Goal: Participate in discussion: Engage in conversation with other users on a specific topic

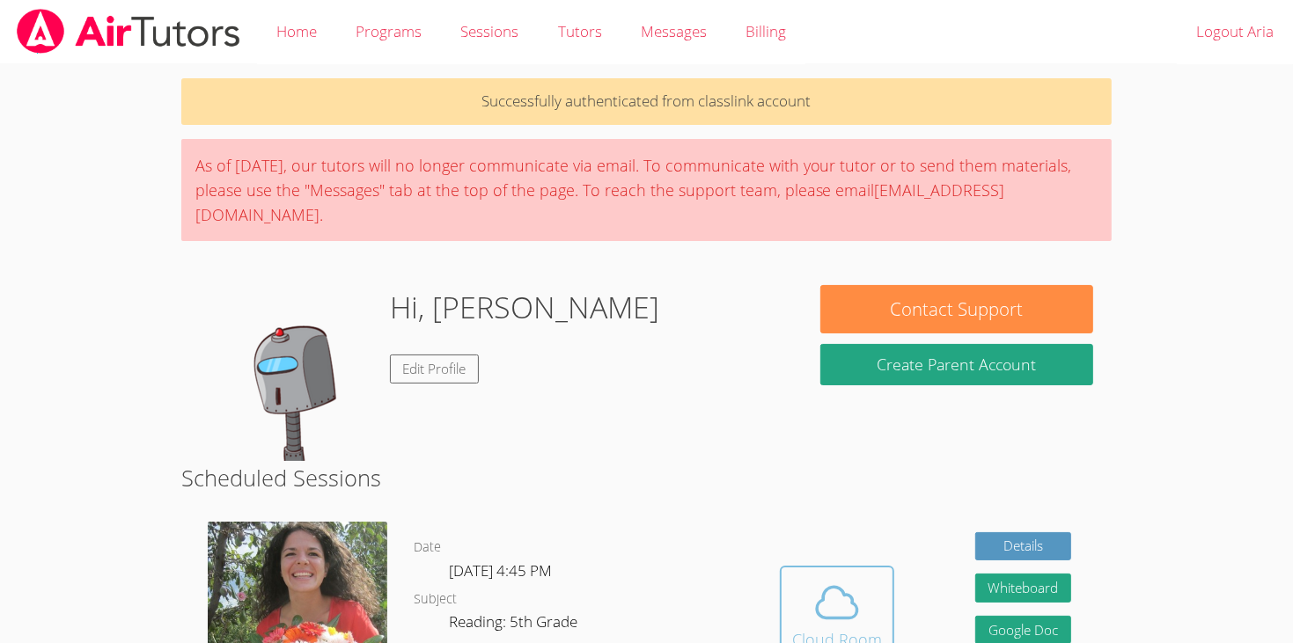
click at [825, 597] on icon at bounding box center [836, 602] width 49 height 49
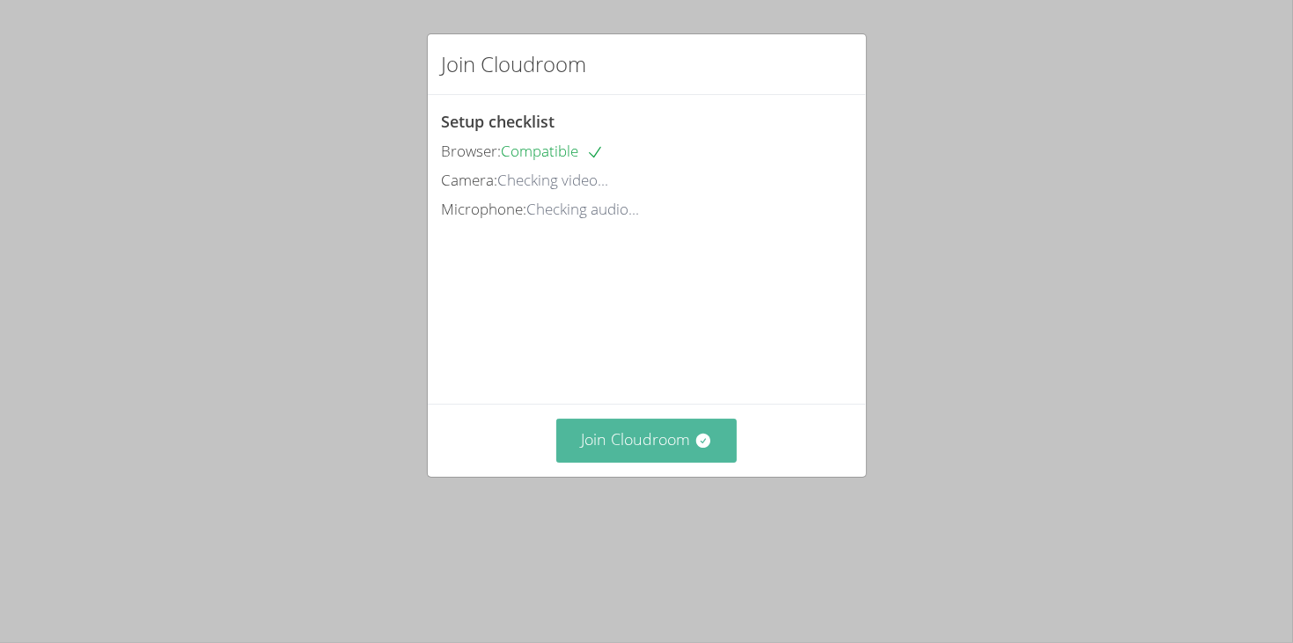
click at [663, 462] on button "Join Cloudroom" at bounding box center [646, 440] width 180 height 43
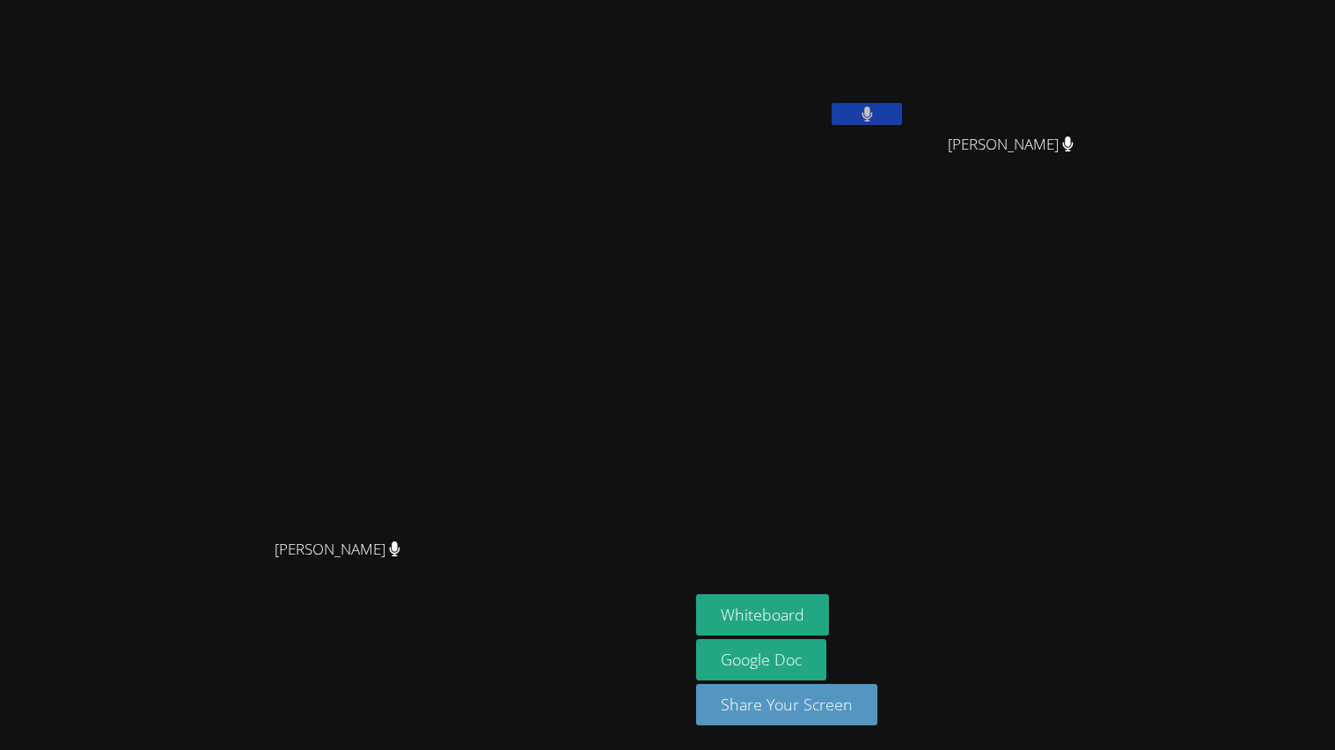
click at [932, 425] on aside "Aria Evidson Silvia Iguardia Rodriguez Silvia Iguardia Rodriguez Whiteboard Goo…" at bounding box center [909, 375] width 440 height 750
click at [902, 116] on button at bounding box center [867, 114] width 70 height 22
click at [877, 116] on icon at bounding box center [867, 113] width 18 height 15
click at [902, 116] on button at bounding box center [867, 114] width 70 height 22
click at [877, 116] on icon at bounding box center [867, 113] width 18 height 15
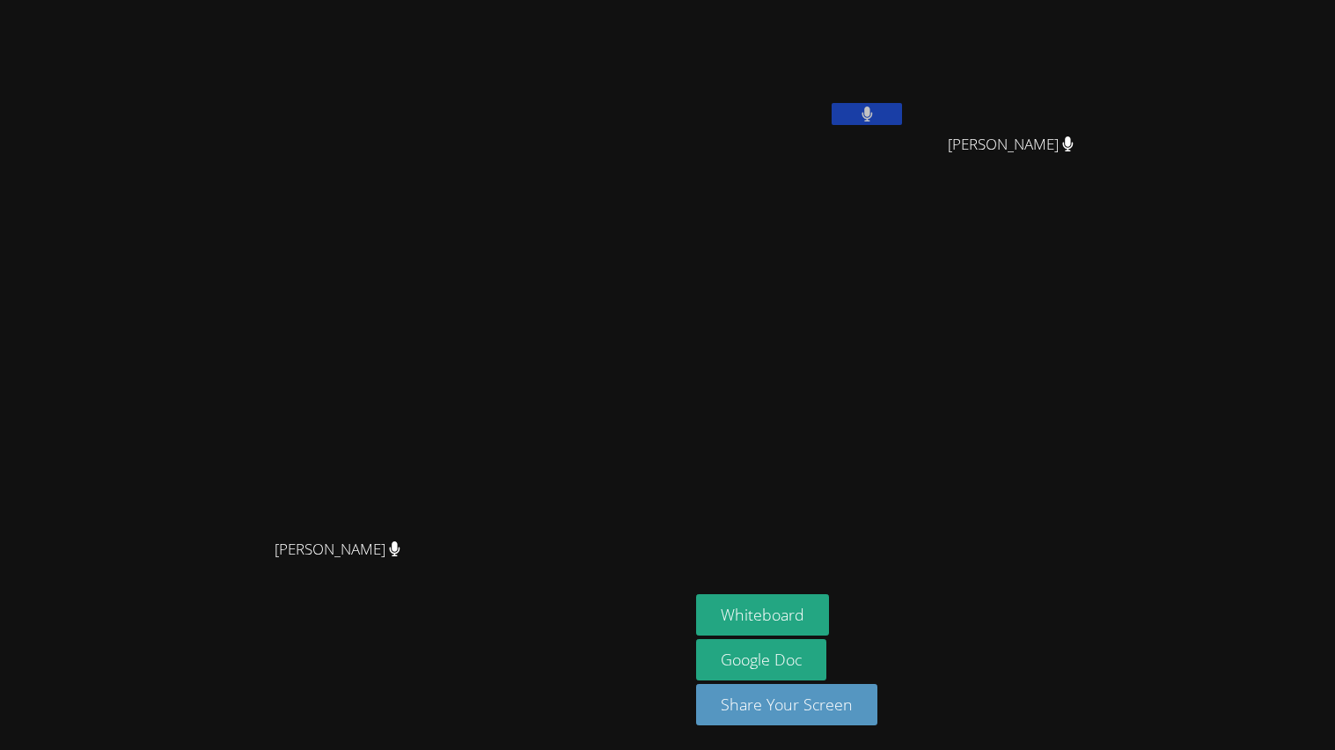
click at [902, 119] on button at bounding box center [867, 114] width 70 height 22
click at [902, 120] on button at bounding box center [867, 114] width 70 height 22
click at [877, 120] on icon at bounding box center [867, 113] width 18 height 15
click at [902, 120] on button at bounding box center [867, 114] width 70 height 22
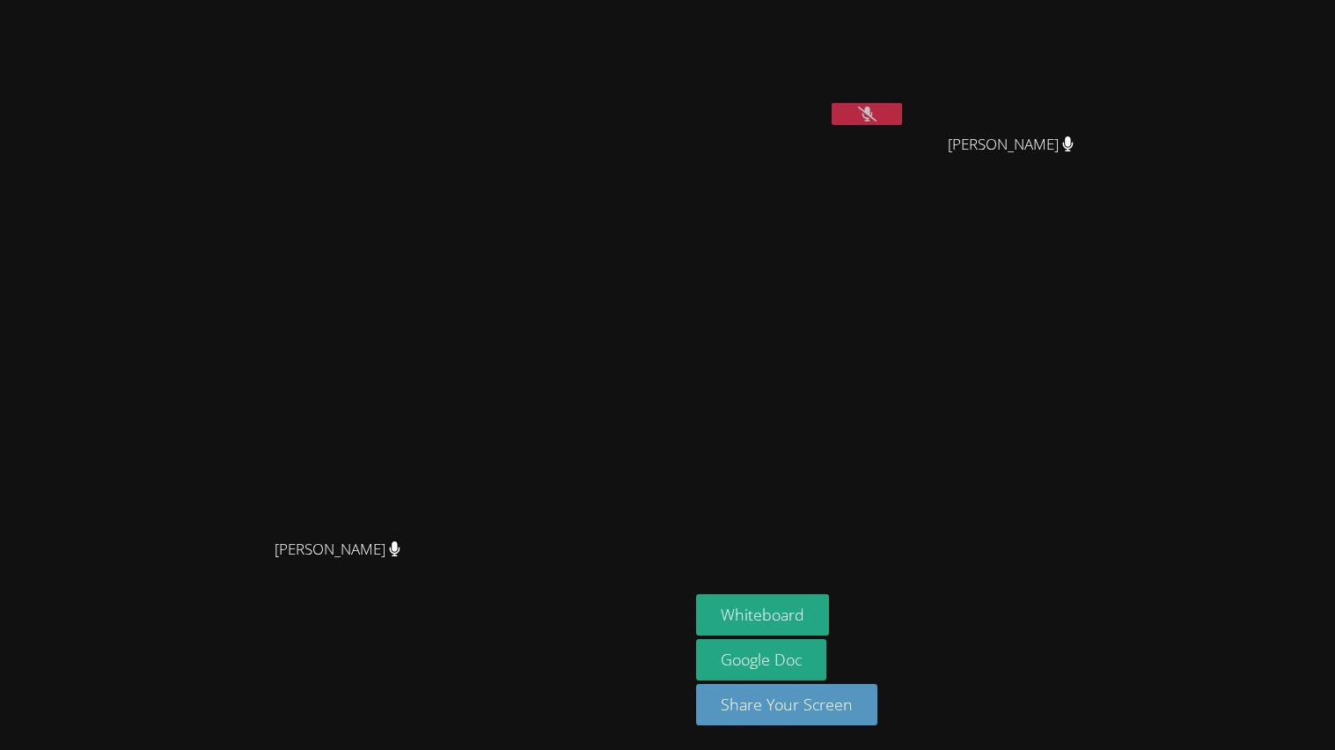
click at [877, 120] on icon at bounding box center [867, 113] width 18 height 15
click at [902, 120] on button at bounding box center [867, 114] width 70 height 22
click at [877, 120] on icon at bounding box center [867, 113] width 18 height 15
click at [902, 120] on button at bounding box center [867, 114] width 70 height 22
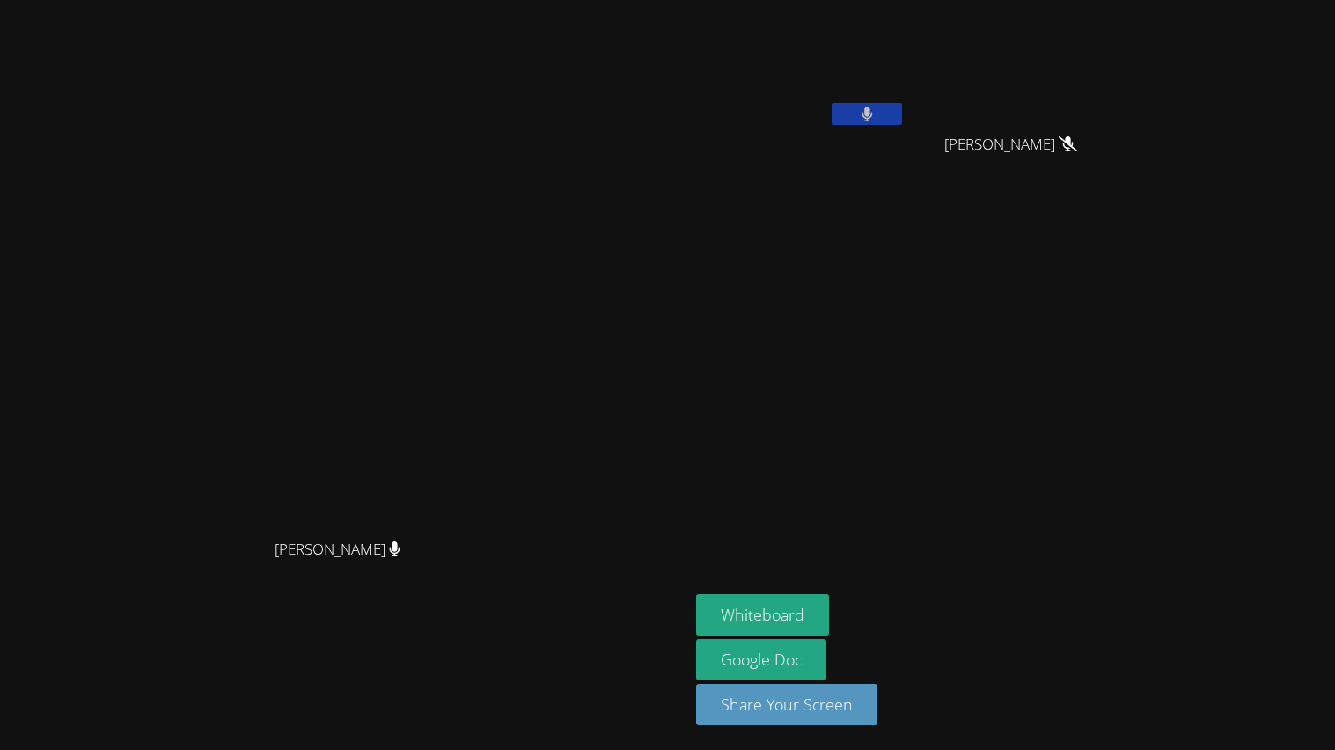
click at [873, 120] on icon at bounding box center [867, 113] width 11 height 15
click at [902, 120] on button at bounding box center [867, 114] width 70 height 22
click at [877, 116] on icon at bounding box center [867, 113] width 18 height 15
click at [873, 116] on icon at bounding box center [867, 113] width 11 height 15
click at [877, 116] on icon at bounding box center [867, 113] width 18 height 15
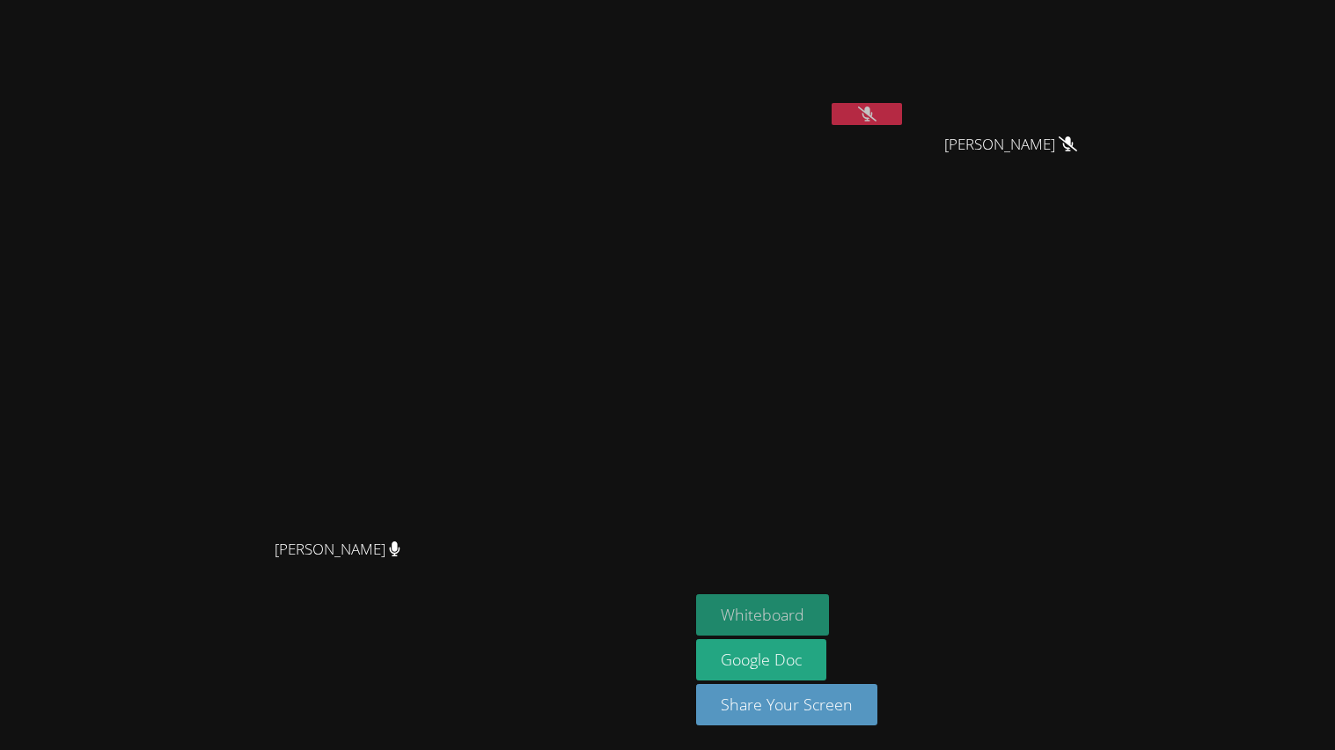
click at [829, 605] on button "Whiteboard" at bounding box center [762, 614] width 133 height 41
click at [902, 105] on button at bounding box center [867, 114] width 70 height 22
click at [873, 118] on icon at bounding box center [867, 113] width 11 height 15
click at [877, 115] on icon at bounding box center [867, 113] width 18 height 15
click at [902, 106] on button at bounding box center [867, 114] width 70 height 22
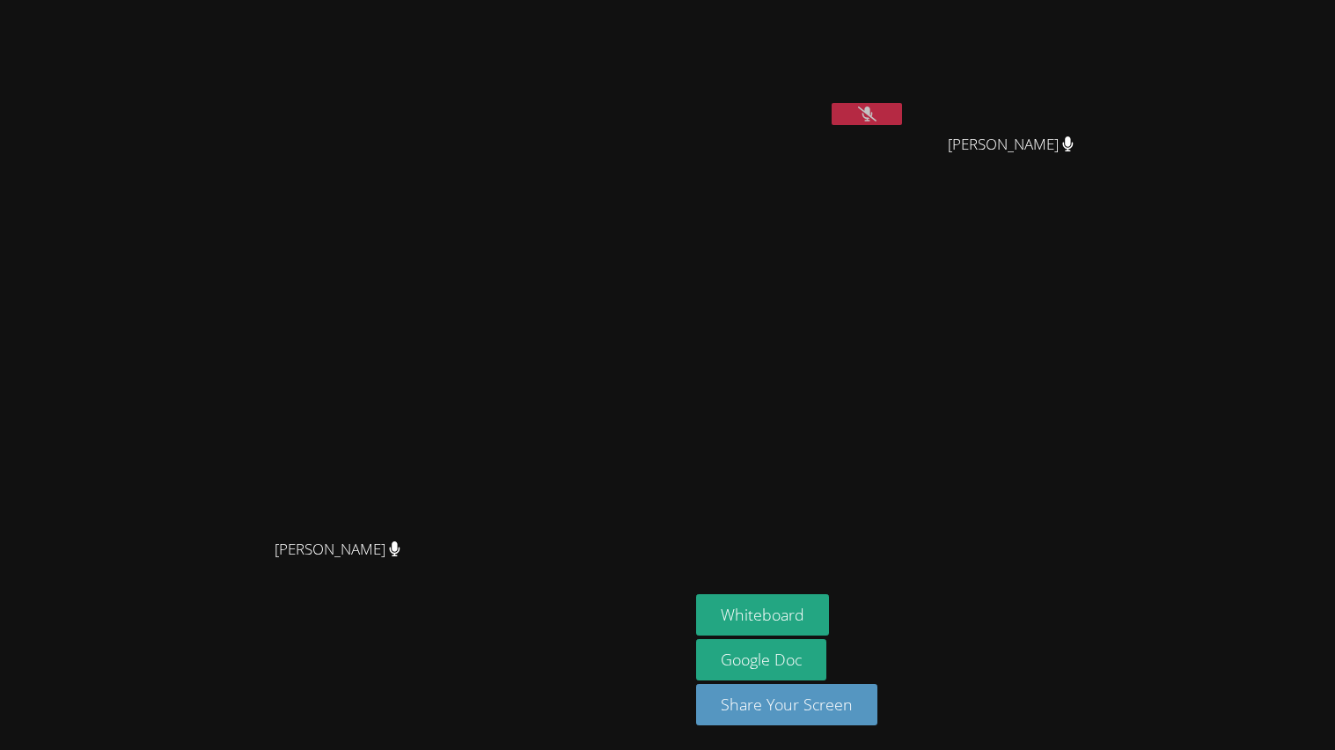
click at [902, 121] on button at bounding box center [867, 114] width 70 height 22
click at [877, 642] on button "Share Your Screen" at bounding box center [786, 704] width 181 height 41
click at [902, 121] on button at bounding box center [867, 114] width 70 height 22
click at [877, 642] on button "Share Your Screen" at bounding box center [786, 704] width 181 height 41
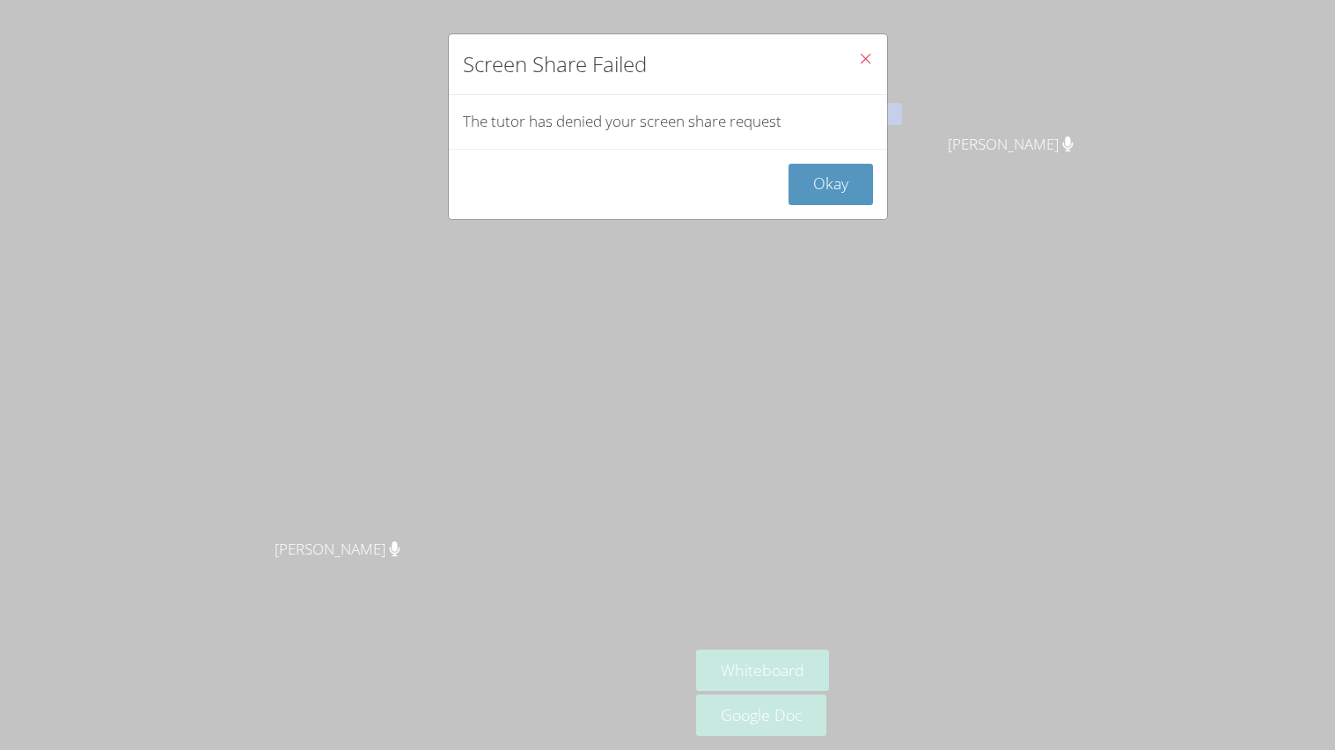
click at [867, 57] on icon "Close" at bounding box center [865, 58] width 15 height 15
click at [865, 55] on icon "Close" at bounding box center [865, 58] width 15 height 15
click at [824, 187] on button "Okay" at bounding box center [831, 184] width 84 height 41
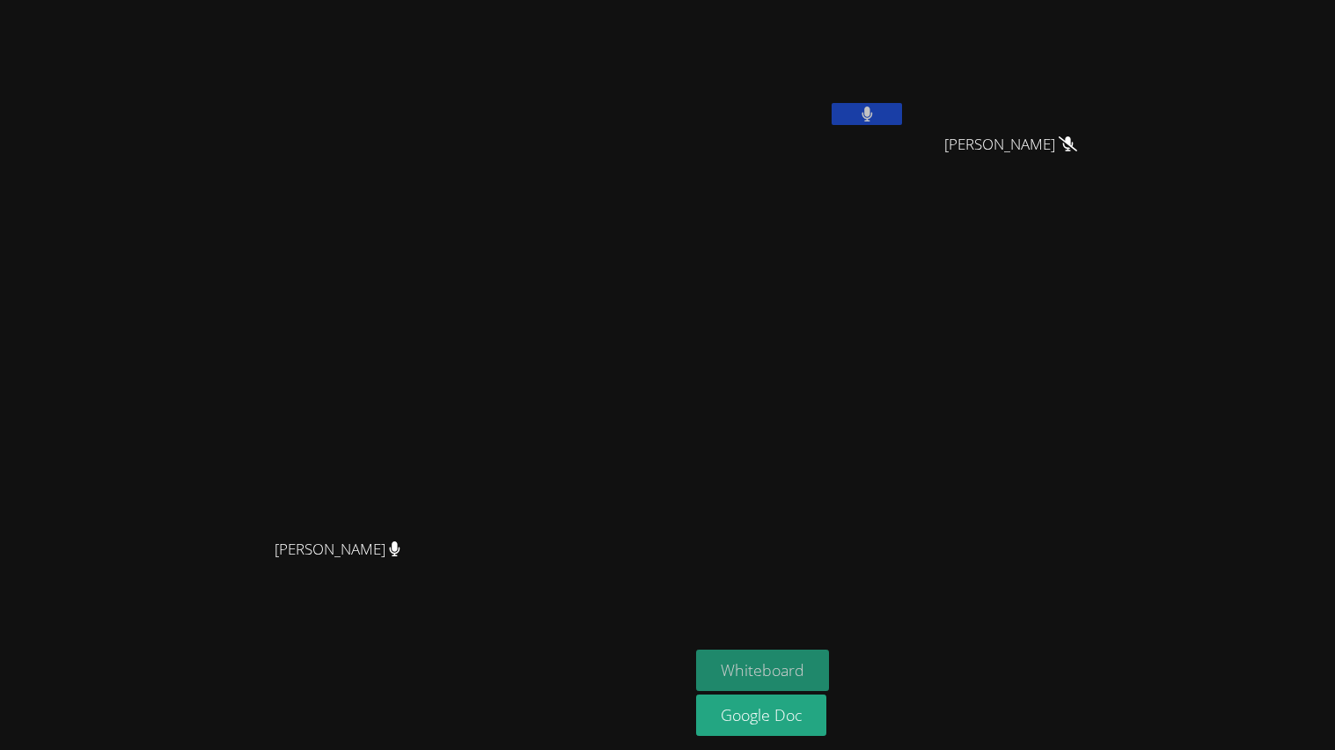
click at [829, 642] on button "Whiteboard" at bounding box center [762, 669] width 133 height 41
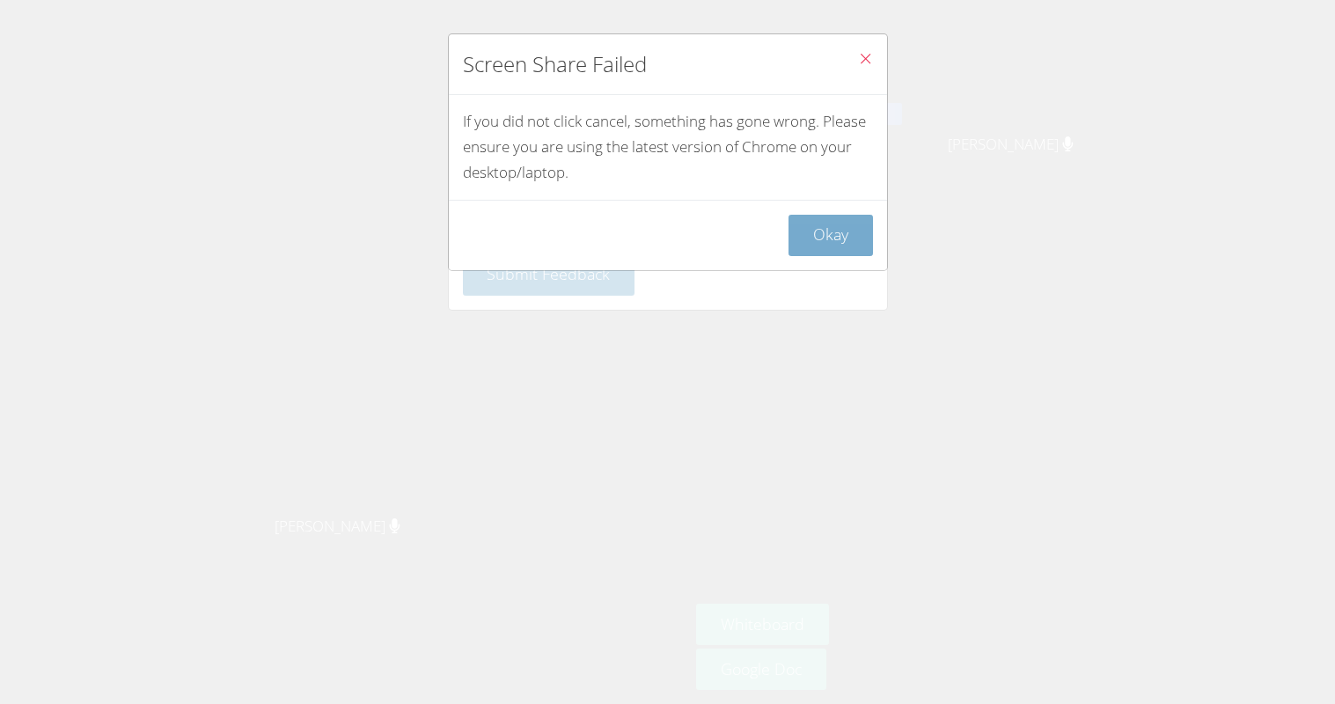
click at [817, 241] on button "Okay" at bounding box center [831, 235] width 84 height 41
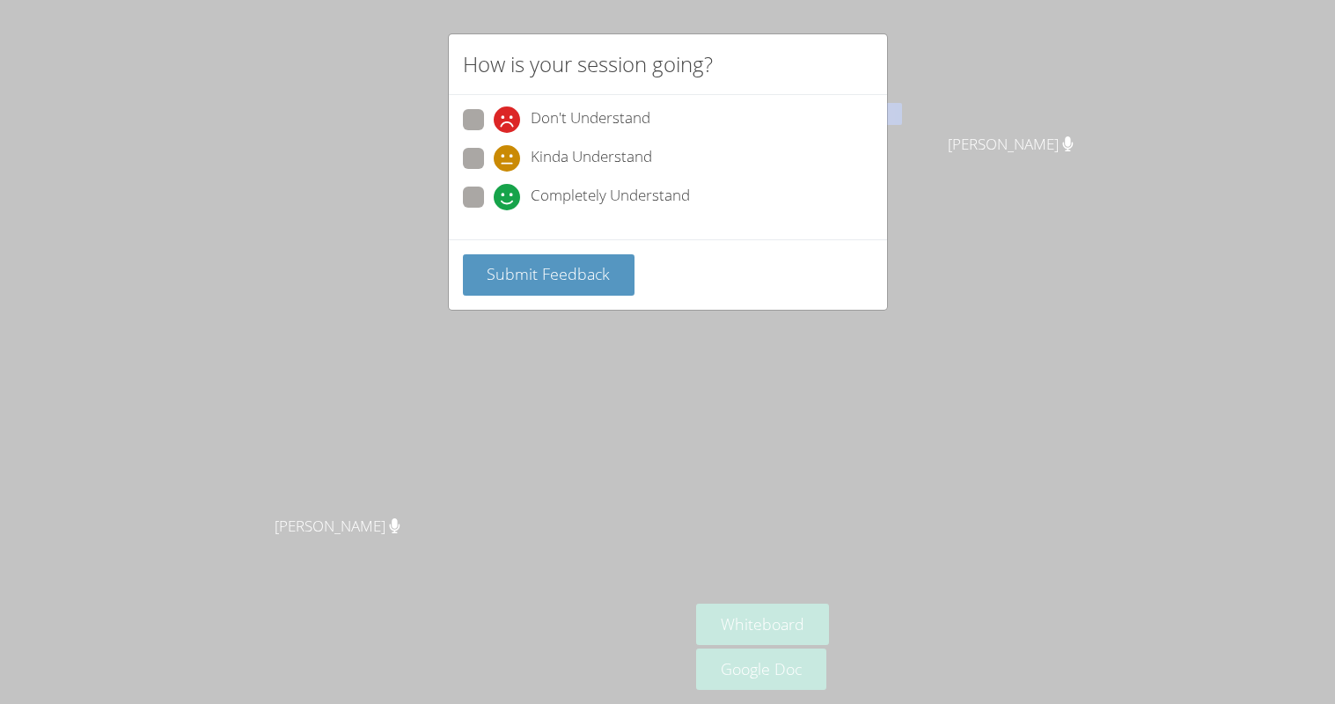
click at [650, 185] on span "Completely Understand" at bounding box center [610, 197] width 159 height 26
click at [509, 187] on input "Completely Understand" at bounding box center [501, 194] width 15 height 15
radio input "true"
click at [586, 278] on span "Submit Feedback" at bounding box center [548, 273] width 123 height 21
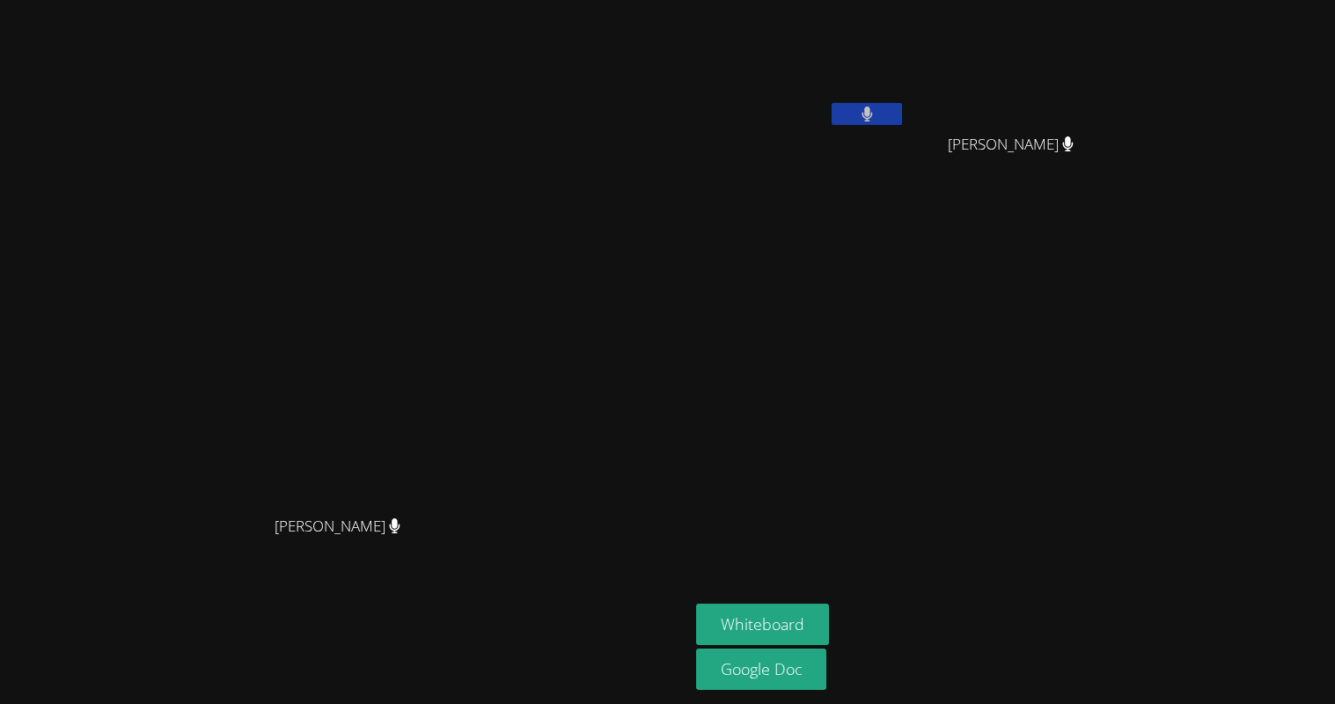
click at [1109, 474] on aside "Aria Evidson Silvia Iguardia Rodriguez Silvia Iguardia Rodriguez Whiteboard Goo…" at bounding box center [909, 352] width 440 height 704
click at [1075, 642] on div "Whiteboard Google Doc" at bounding box center [909, 649] width 426 height 90
click at [906, 72] on video at bounding box center [800, 66] width 209 height 118
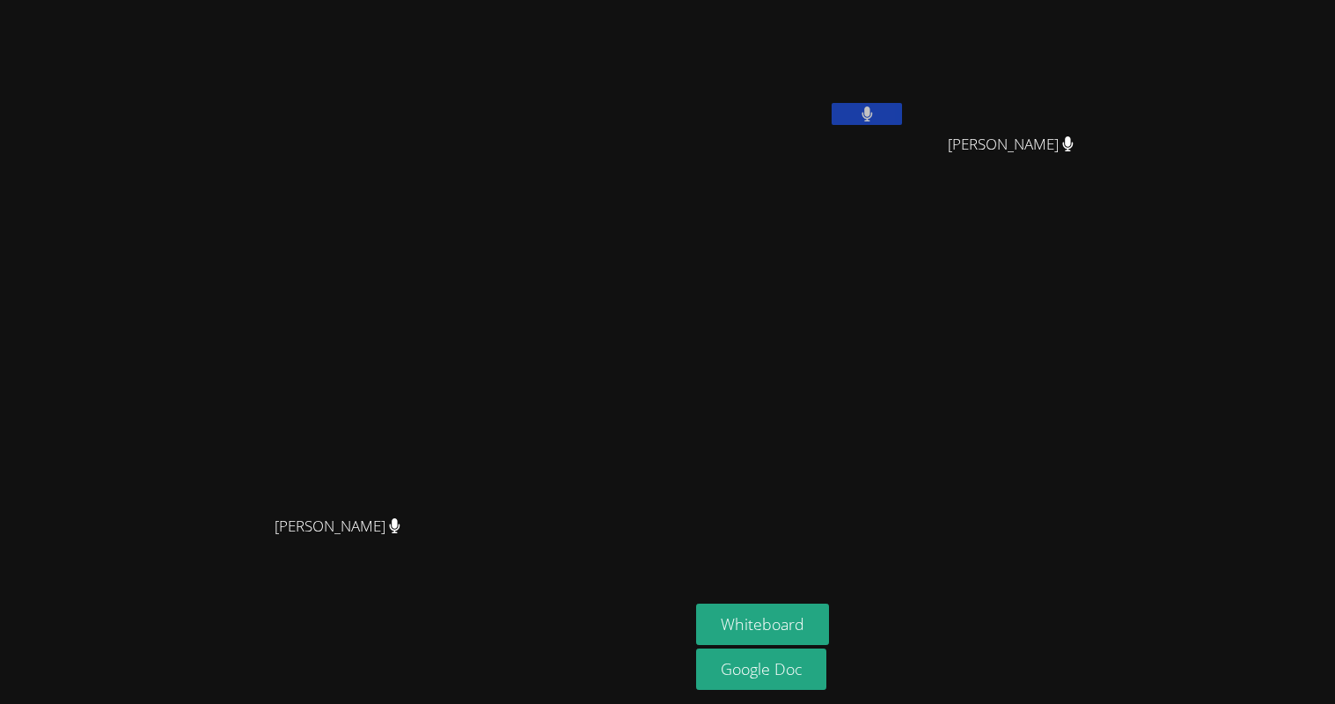
click at [906, 72] on video at bounding box center [800, 66] width 209 height 118
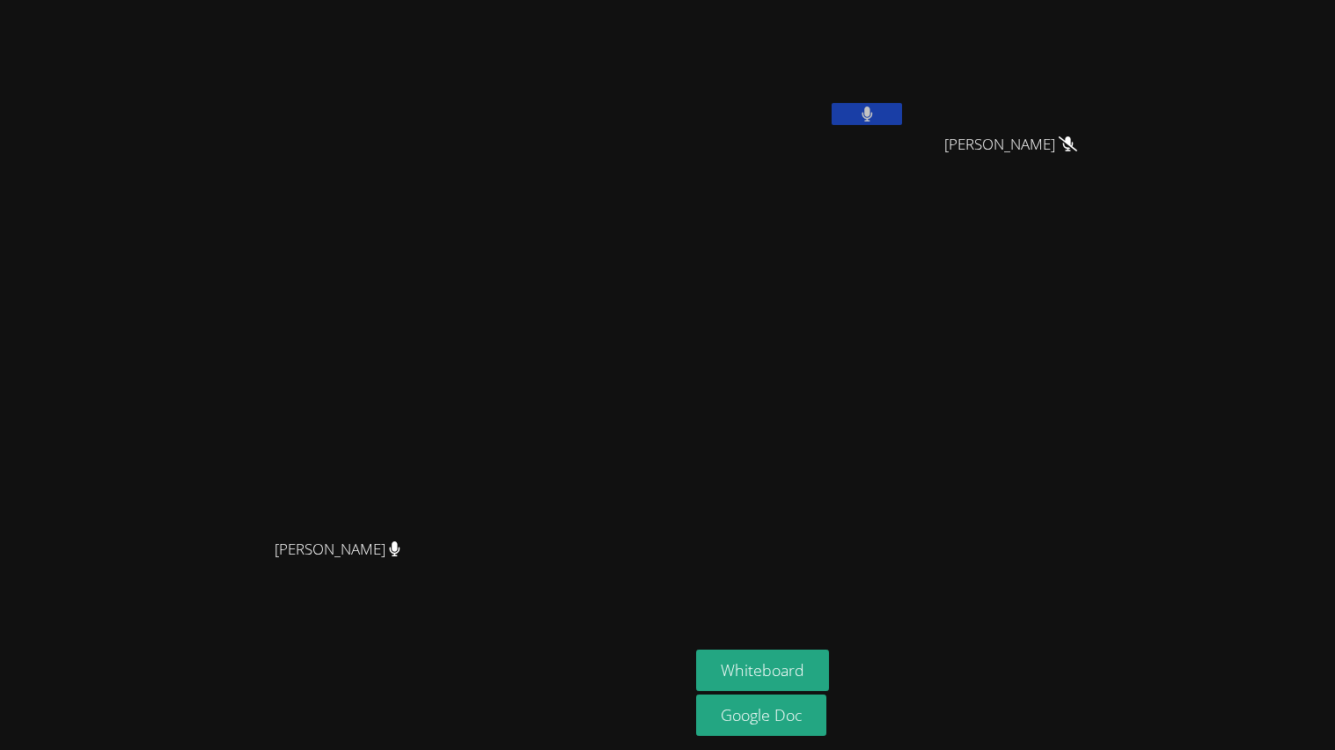
click at [689, 642] on main "Lisa Batuski Lisa Batuski" at bounding box center [344, 375] width 689 height 750
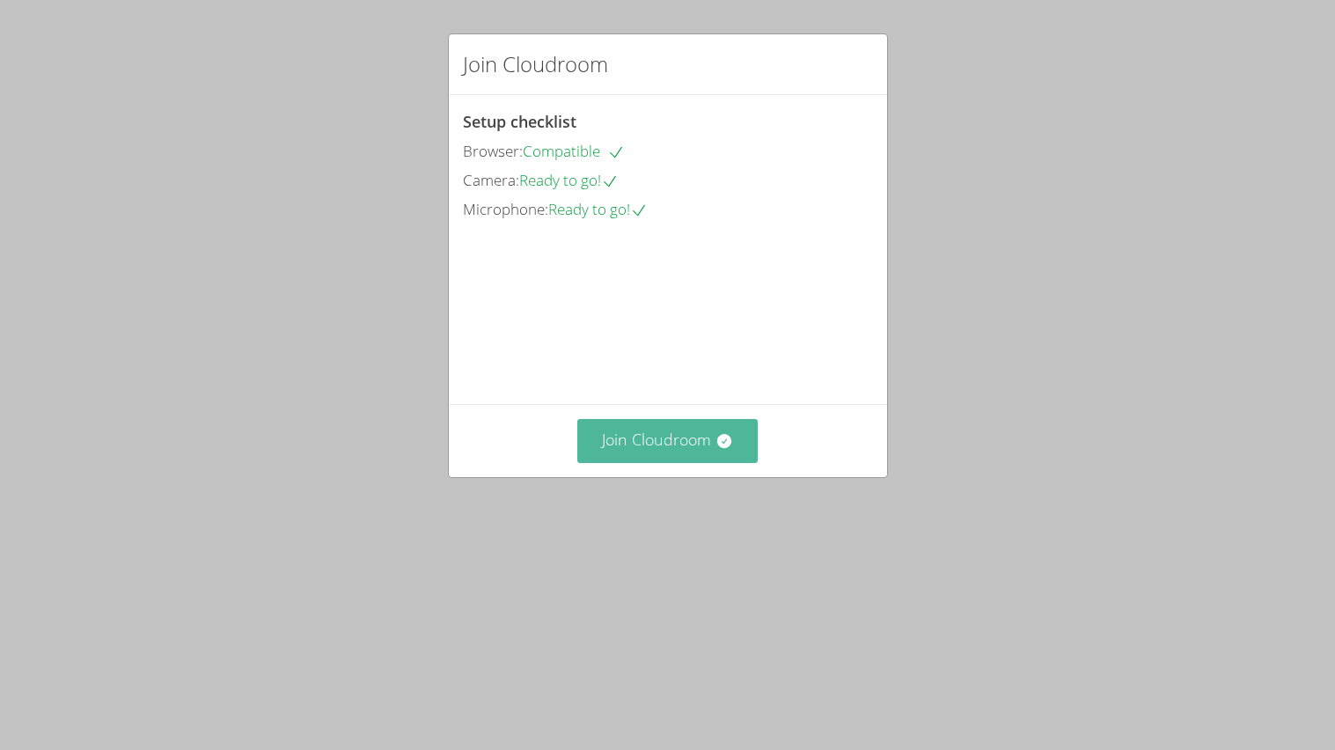
click at [679, 462] on button "Join Cloudroom" at bounding box center [667, 440] width 180 height 43
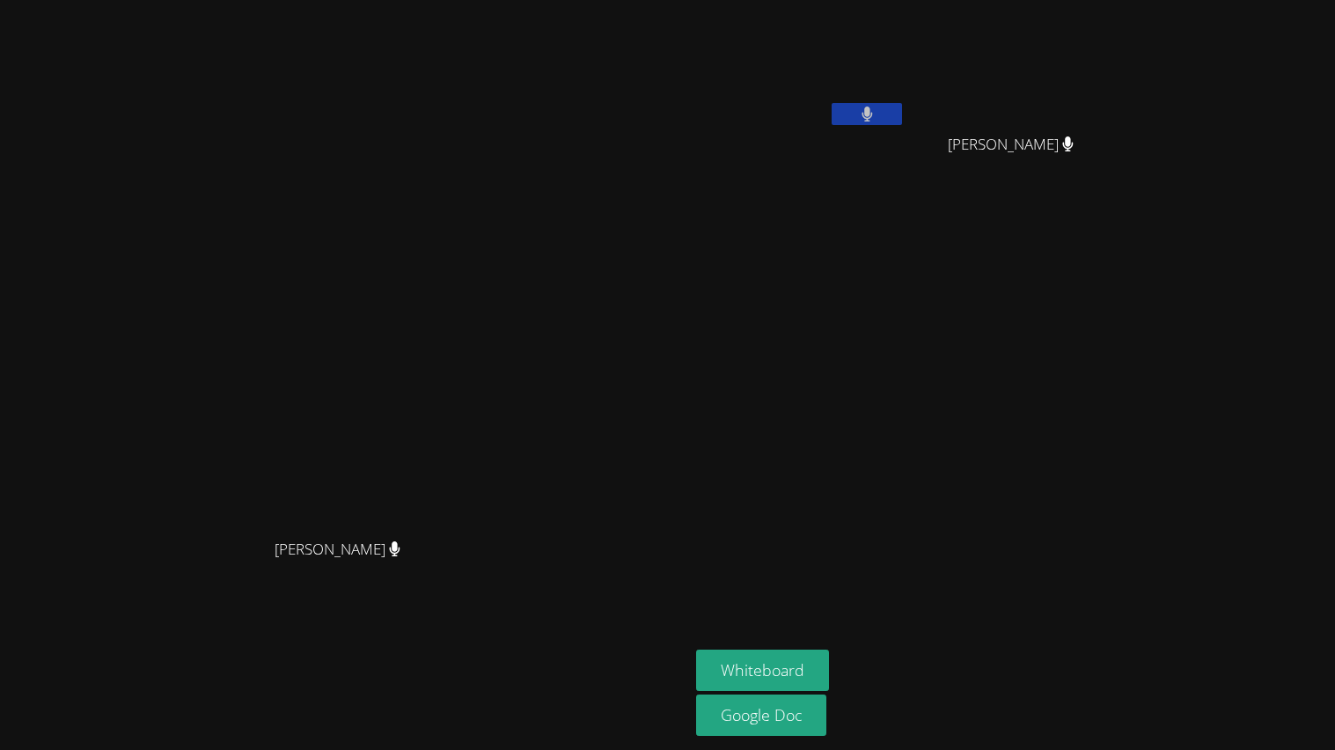
click at [979, 742] on aside "[PERSON_NAME] [PERSON_NAME] [PERSON_NAME] Whiteboard Google Doc" at bounding box center [909, 375] width 440 height 750
click at [213, 271] on video at bounding box center [345, 340] width 264 height 380
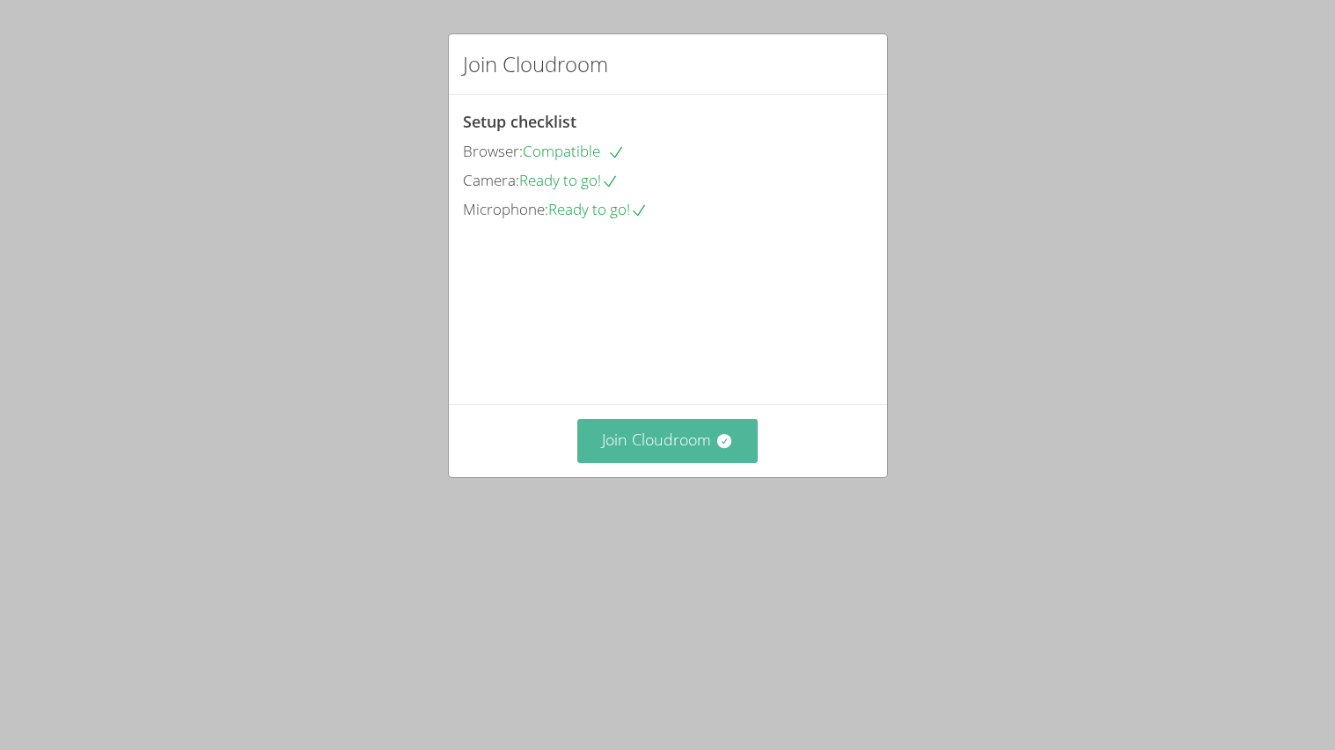
click at [708, 462] on button "Join Cloudroom" at bounding box center [667, 440] width 180 height 43
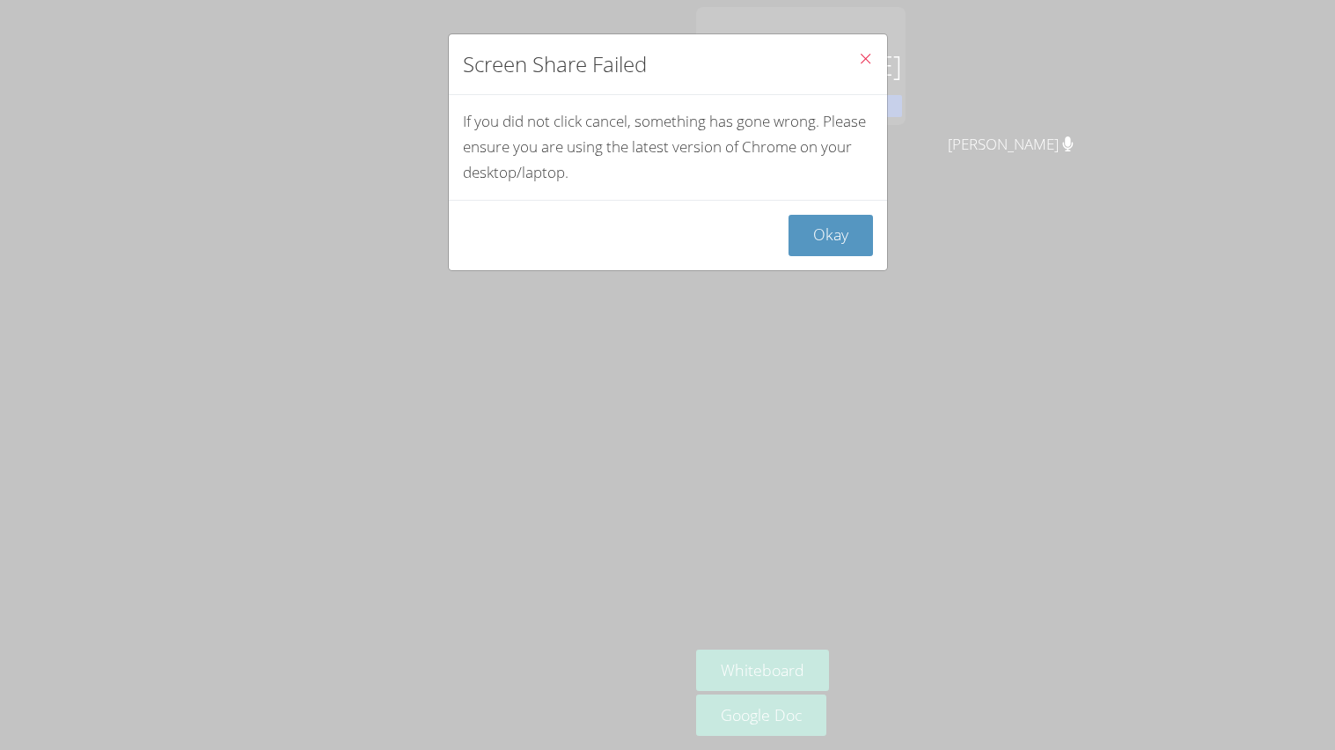
click at [855, 64] on button "Close" at bounding box center [865, 61] width 43 height 54
click at [869, 50] on button "Close" at bounding box center [865, 61] width 43 height 54
click at [867, 62] on icon "Close" at bounding box center [865, 58] width 15 height 15
click at [847, 238] on button "Okay" at bounding box center [831, 235] width 84 height 41
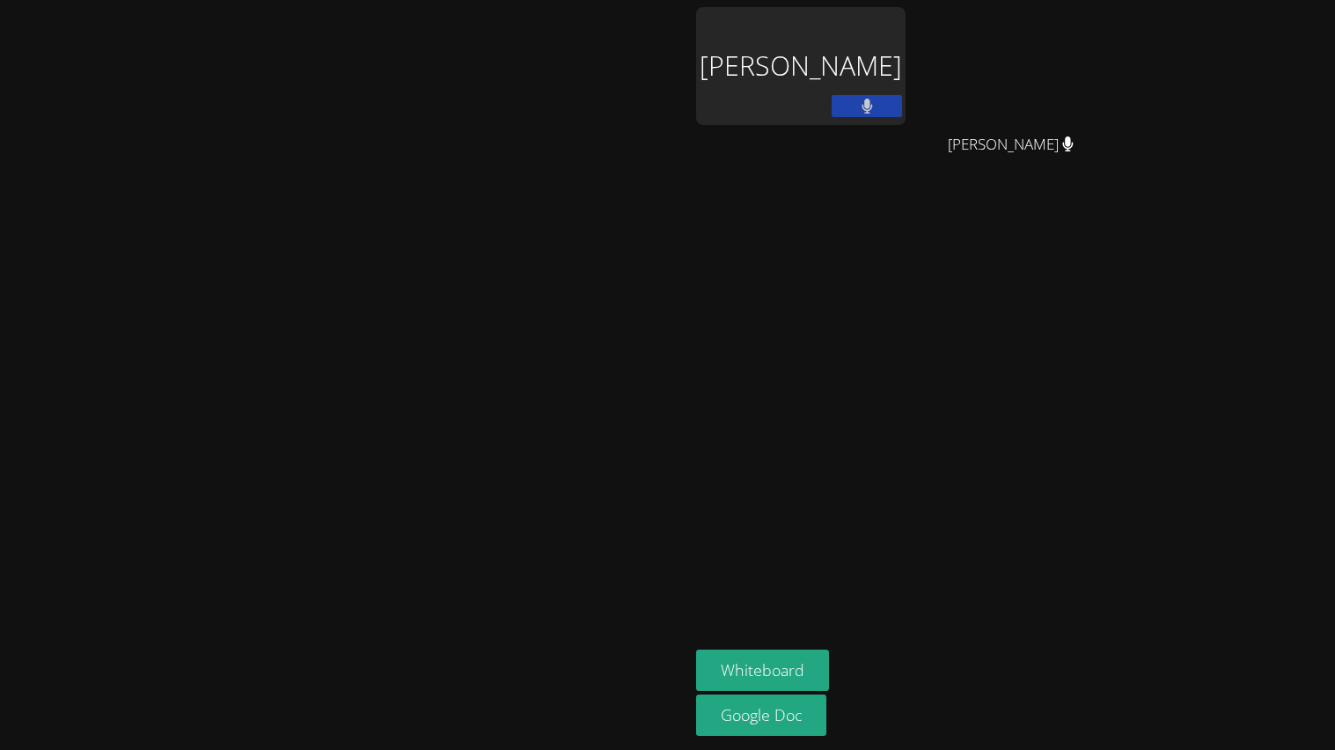
click at [906, 89] on div "[PERSON_NAME]" at bounding box center [800, 66] width 209 height 118
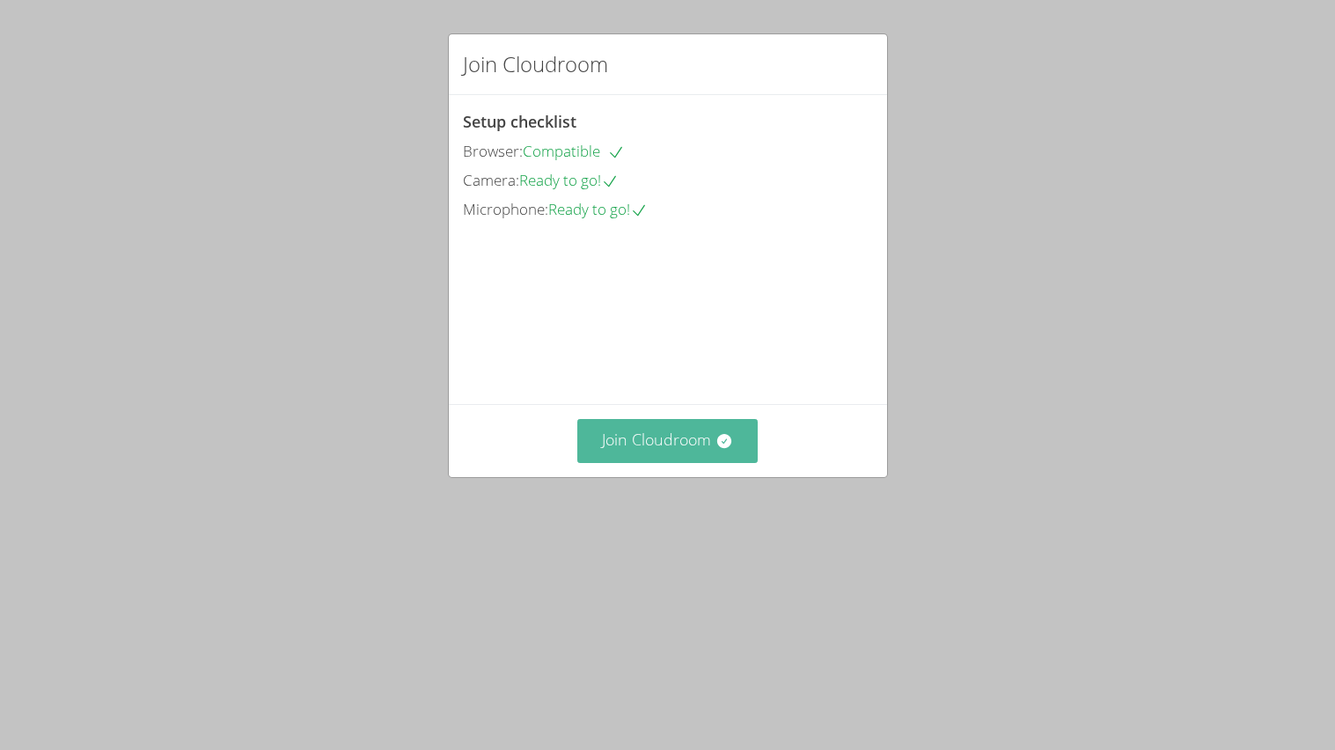
click at [706, 462] on button "Join Cloudroom" at bounding box center [667, 440] width 180 height 43
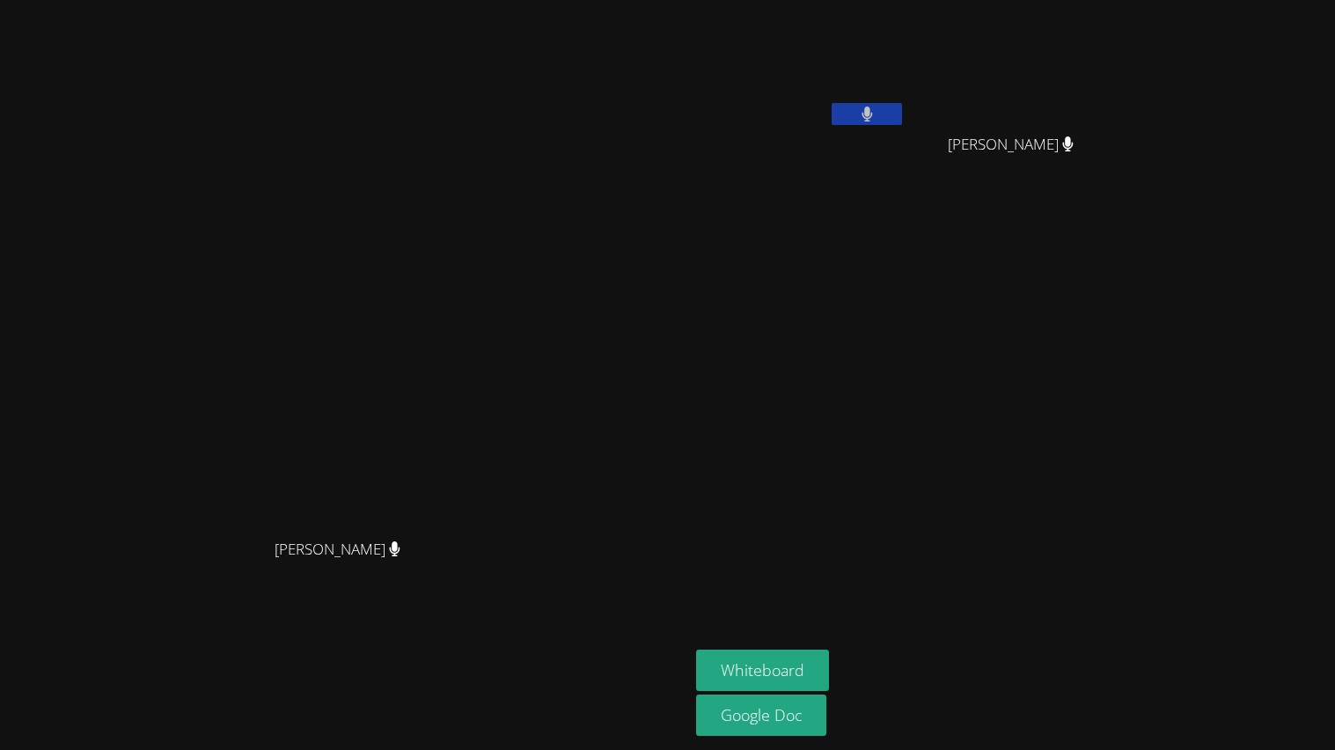
click at [1124, 389] on aside "[PERSON_NAME] [PERSON_NAME] [PERSON_NAME] Whiteboard Google Doc" at bounding box center [909, 375] width 440 height 750
click at [873, 106] on icon at bounding box center [867, 113] width 11 height 15
click at [877, 109] on icon at bounding box center [867, 113] width 18 height 15
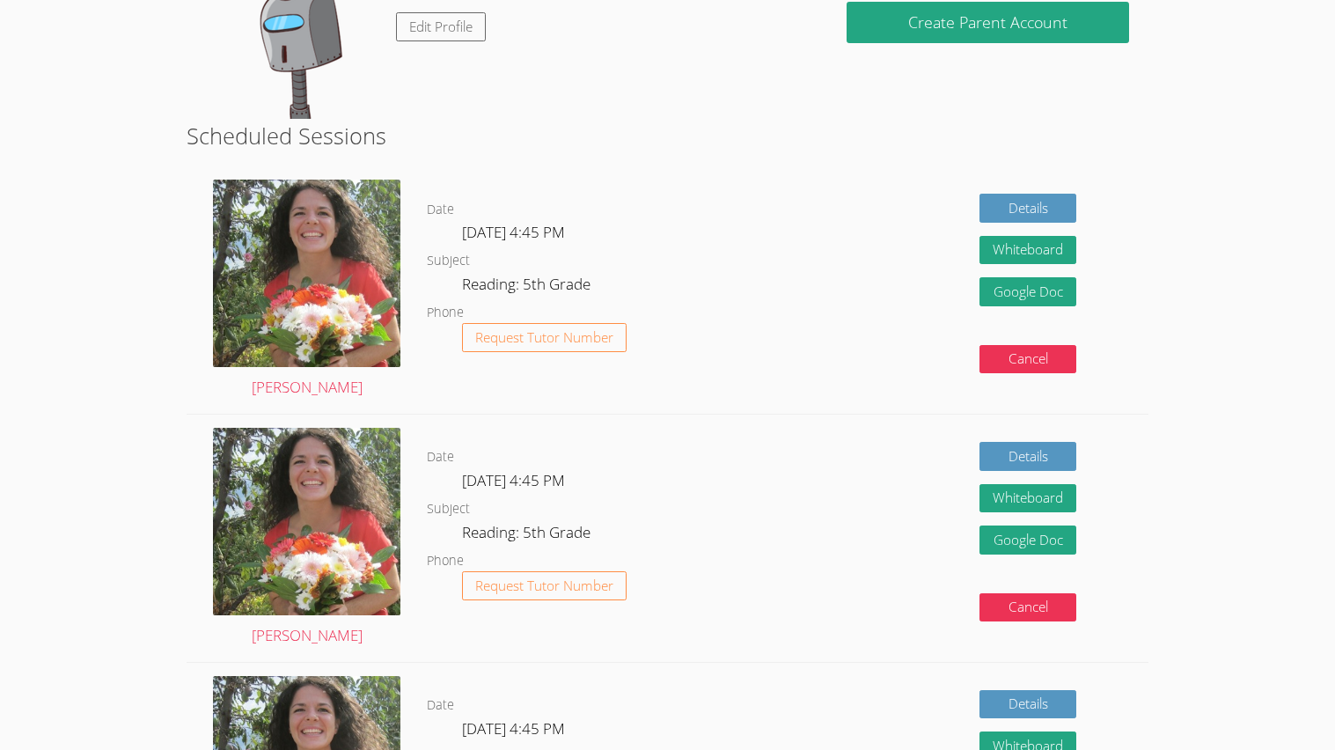
scroll to position [259, 0]
